Goal: Transaction & Acquisition: Download file/media

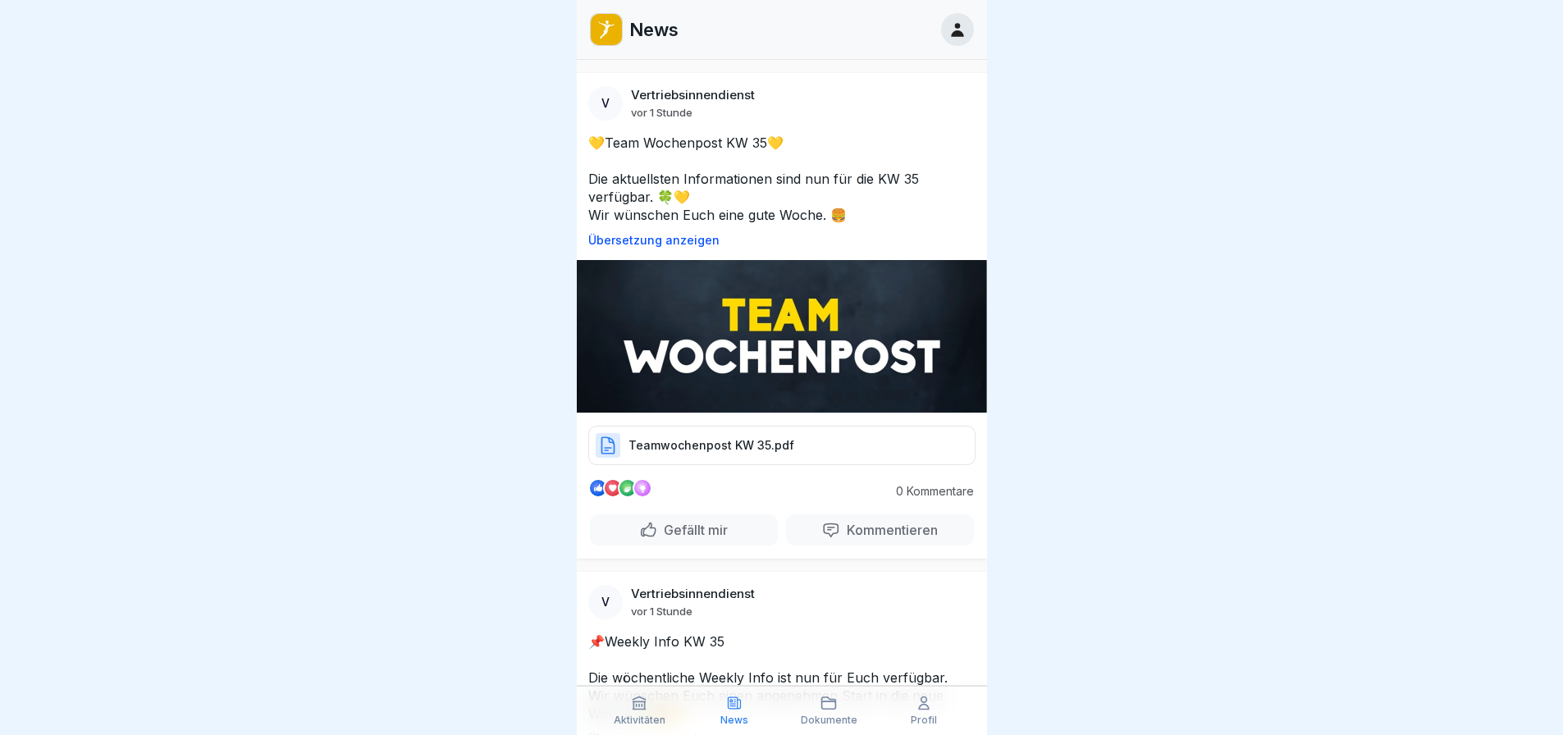
click at [699, 337] on img at bounding box center [782, 336] width 410 height 153
click at [693, 449] on p "Teamwochenpost KW 35.pdf" at bounding box center [712, 445] width 166 height 16
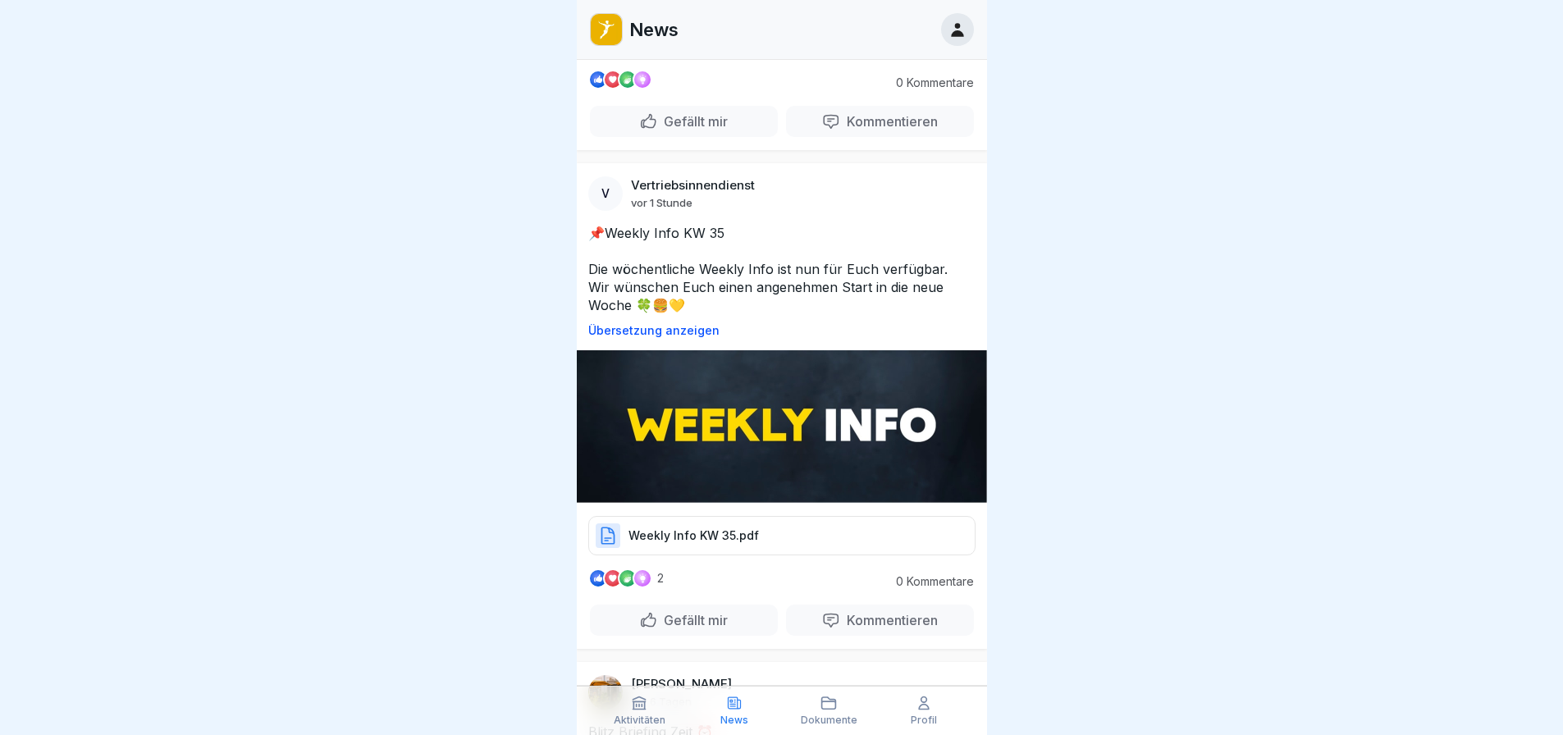
scroll to position [410, 0]
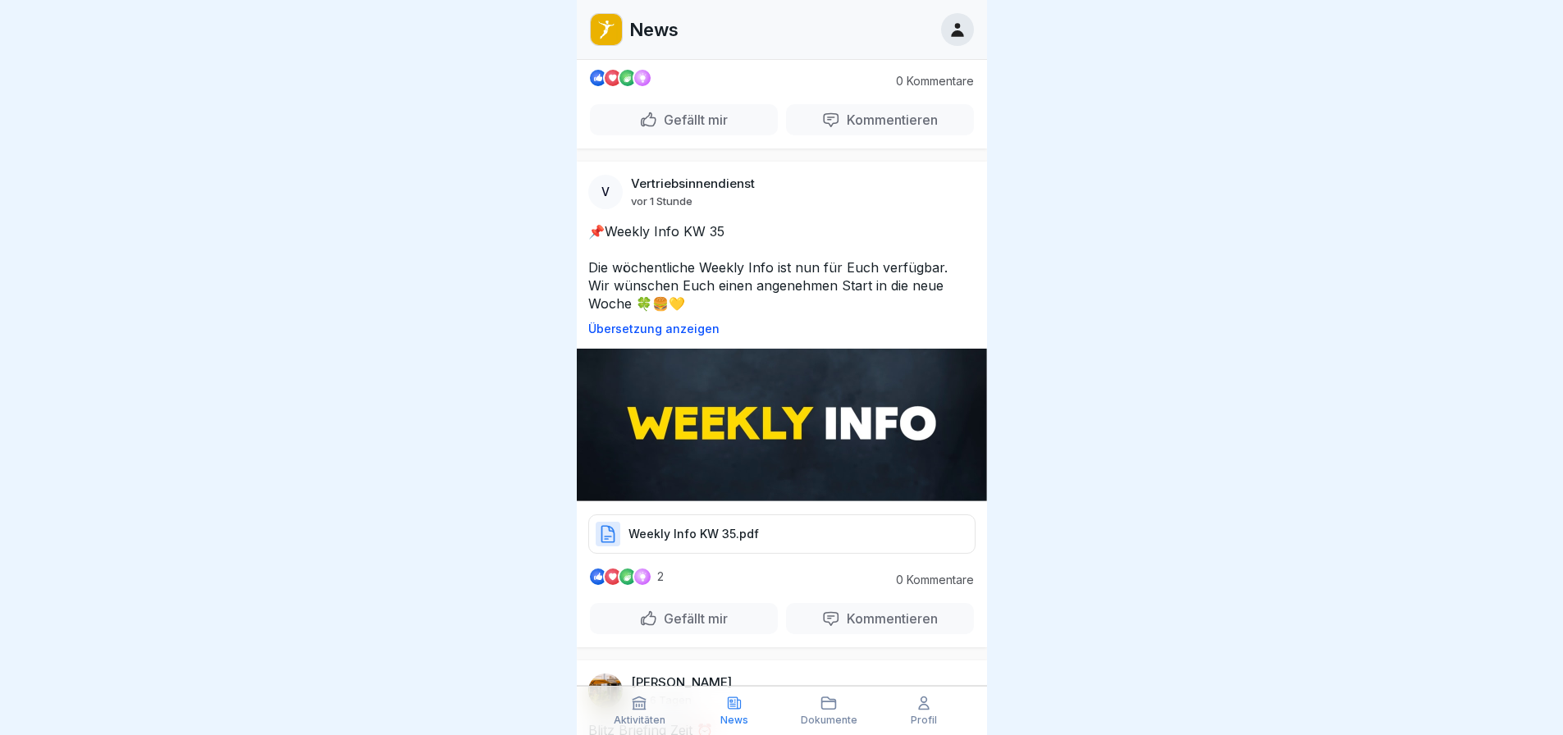
click at [702, 526] on p "Weekly Info KW 35.pdf" at bounding box center [694, 534] width 130 height 16
